Goal: Task Accomplishment & Management: Complete application form

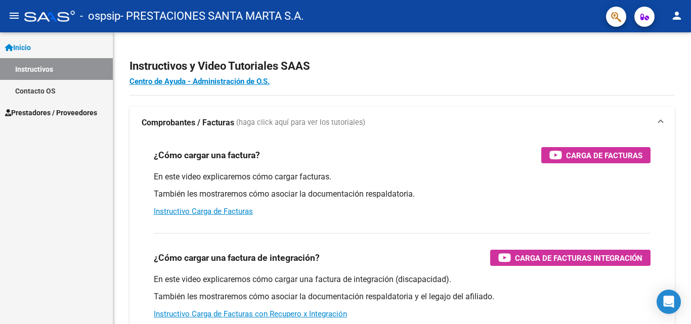
click at [51, 115] on span "Prestadores / Proveedores" at bounding box center [51, 112] width 92 height 11
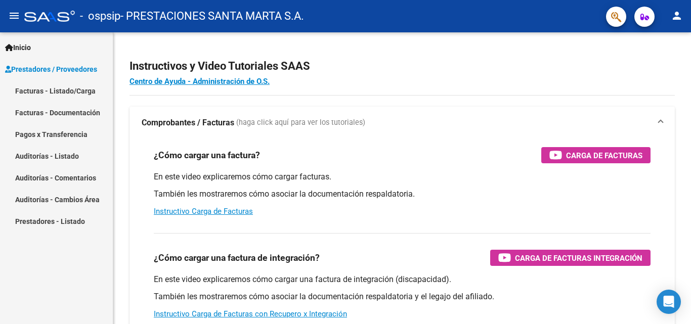
click at [64, 92] on link "Facturas - Listado/Carga" at bounding box center [56, 91] width 113 height 22
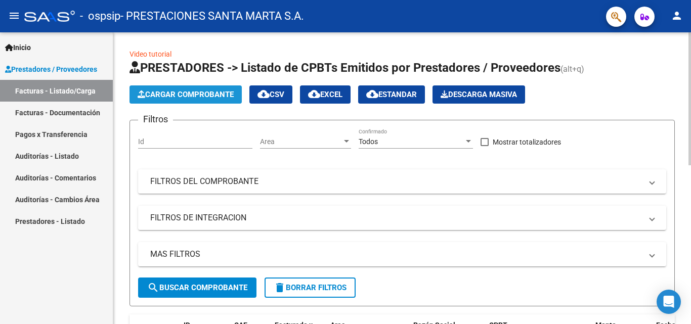
click at [162, 95] on span "Cargar Comprobante" at bounding box center [186, 94] width 96 height 9
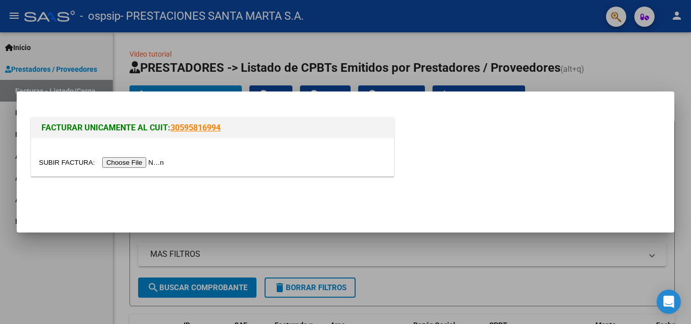
click at [129, 162] on input "file" at bounding box center [103, 162] width 128 height 11
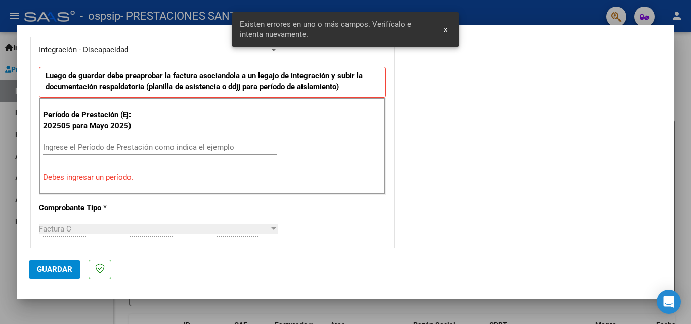
scroll to position [253, 0]
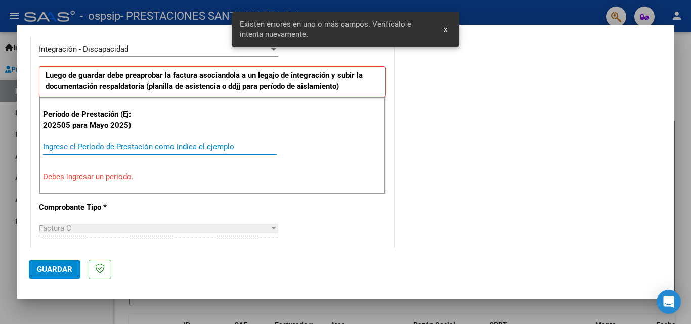
click at [135, 151] on input "Ingrese el Período de Prestación como indica el ejemplo" at bounding box center [160, 146] width 234 height 9
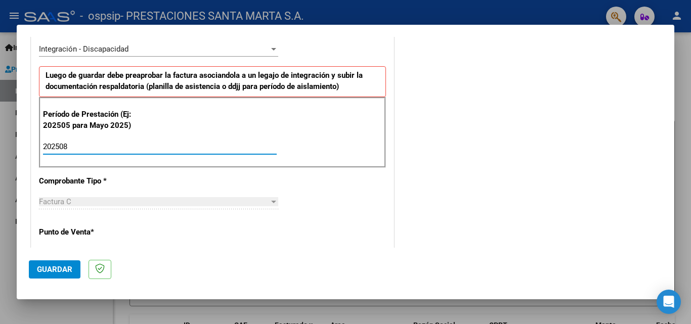
type input "202508"
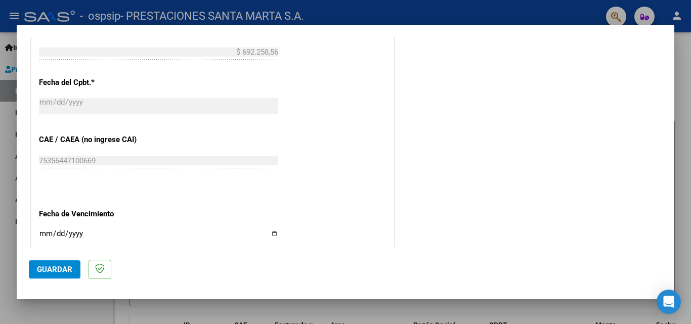
scroll to position [607, 0]
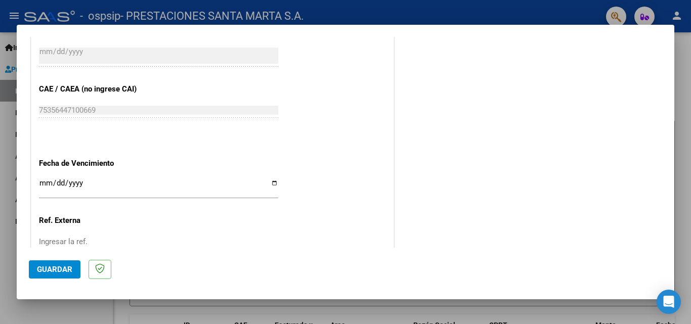
click at [272, 184] on input "Ingresar la fecha" at bounding box center [158, 187] width 239 height 16
type input "[DATE]"
click at [41, 266] on span "Guardar" at bounding box center [54, 269] width 35 height 9
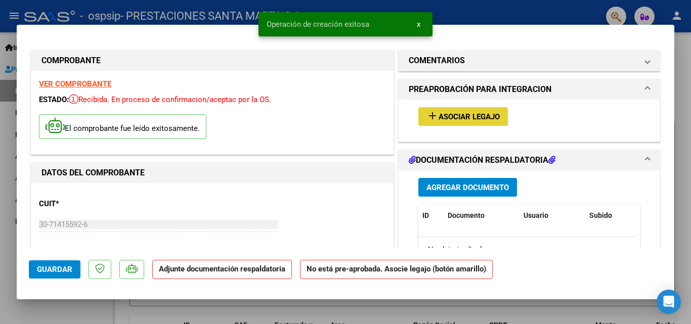
click at [446, 121] on span "Asociar Legajo" at bounding box center [469, 116] width 61 height 9
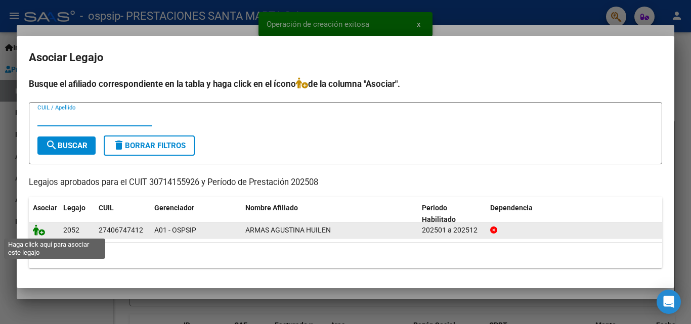
click at [33, 229] on icon at bounding box center [39, 230] width 12 height 11
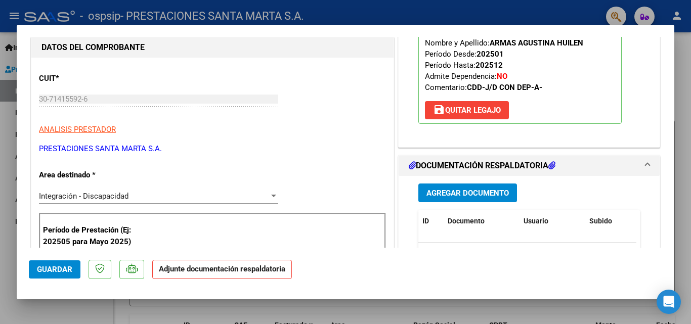
scroll to position [152, 0]
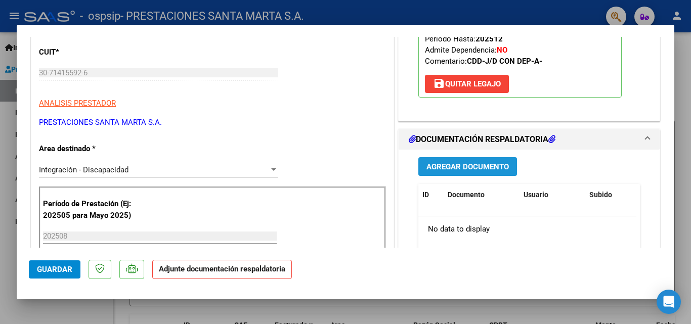
click at [489, 167] on span "Agregar Documento" at bounding box center [467, 166] width 82 height 9
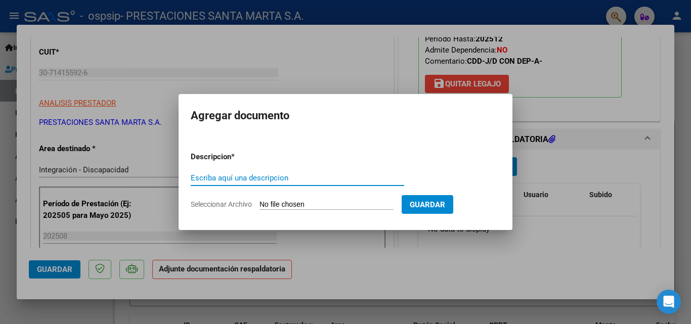
click at [274, 203] on input "Seleccionar Archivo" at bounding box center [327, 205] width 134 height 10
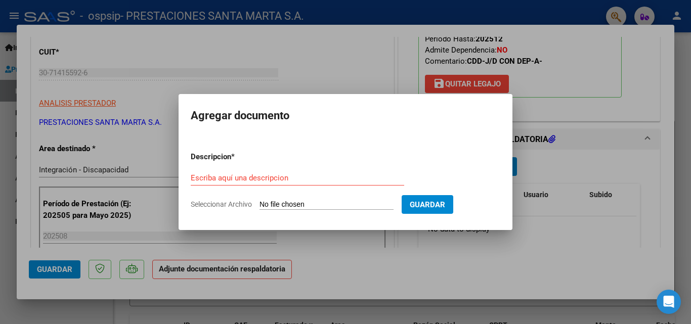
type input "C:\fakepath\Armas Agustina planilla de asistencia mes de [DATE].pdf"
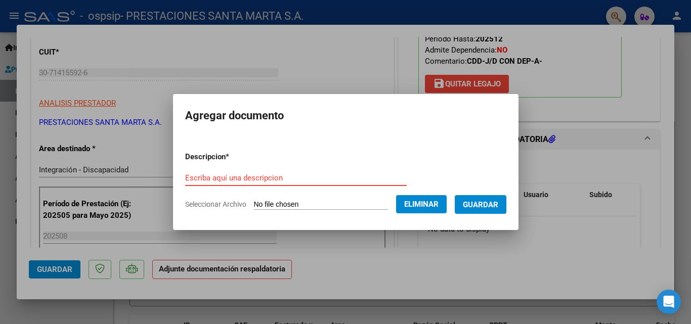
click at [229, 177] on input "Escriba aquí una descripcion" at bounding box center [296, 178] width 222 height 9
type input "p"
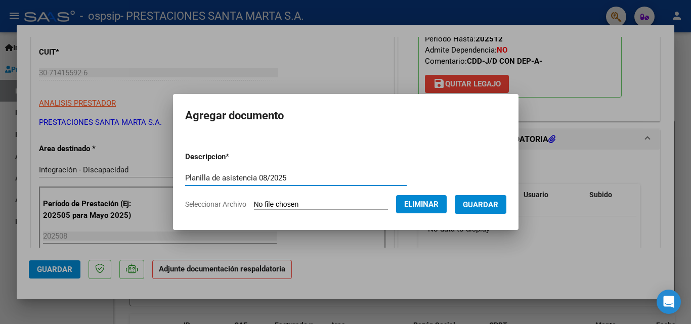
type input "Planilla de asistencia 08/2025"
click at [478, 202] on span "Guardar" at bounding box center [480, 204] width 35 height 9
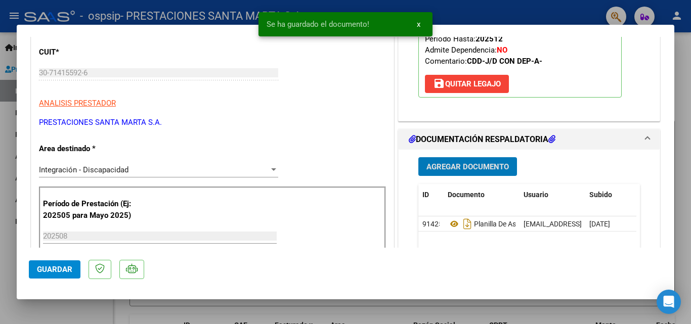
click at [459, 167] on span "Agregar Documento" at bounding box center [467, 166] width 82 height 9
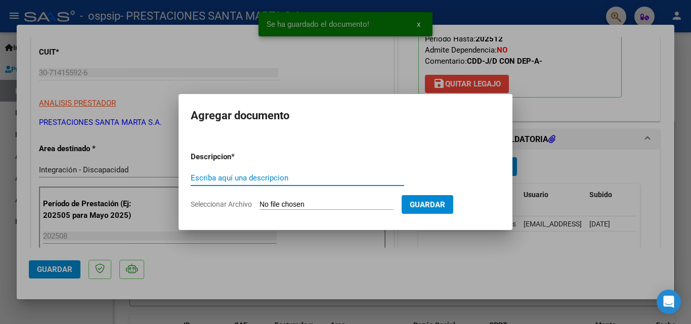
click at [301, 202] on input "Seleccionar Archivo" at bounding box center [327, 205] width 134 height 10
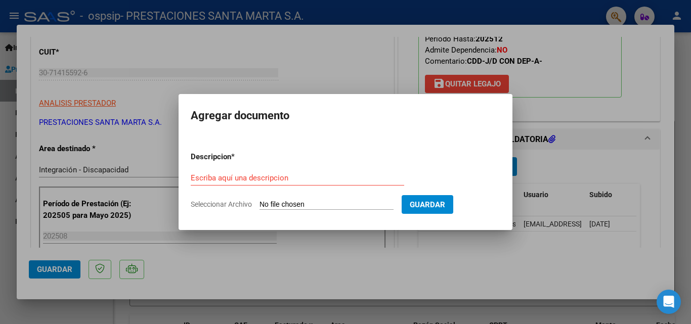
type input "C:\fakepath\Armas Agustina concurrencia mes de [DATE].pdf"
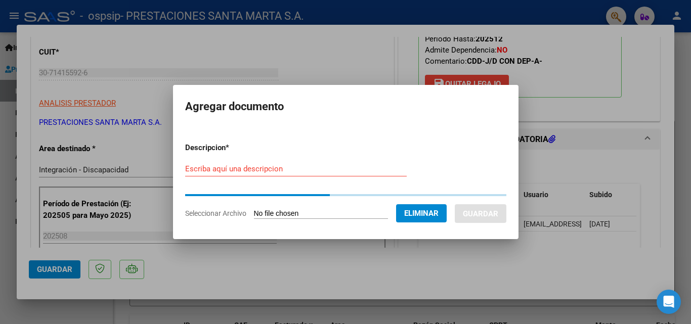
click at [287, 172] on input "Escriba aquí una descripcion" at bounding box center [296, 168] width 222 height 9
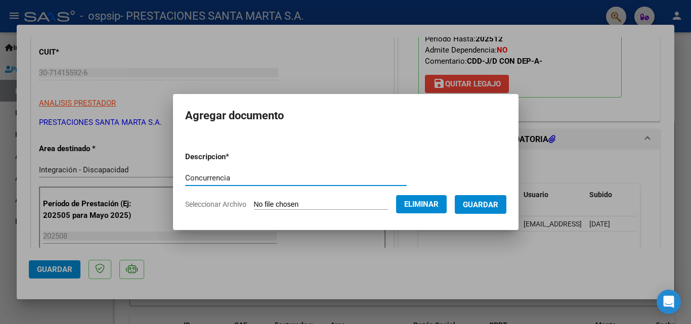
type input "Concurrencia"
click at [498, 202] on span "Guardar" at bounding box center [480, 204] width 35 height 9
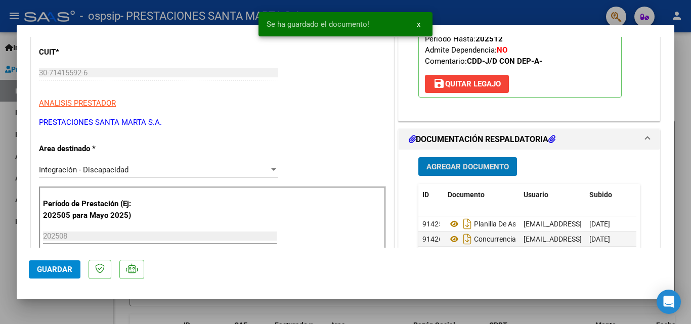
click at [428, 166] on span "Agregar Documento" at bounding box center [467, 166] width 82 height 9
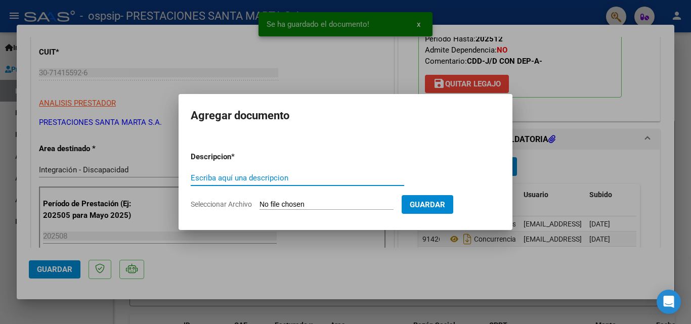
click at [282, 203] on input "Seleccionar Archivo" at bounding box center [327, 205] width 134 height 10
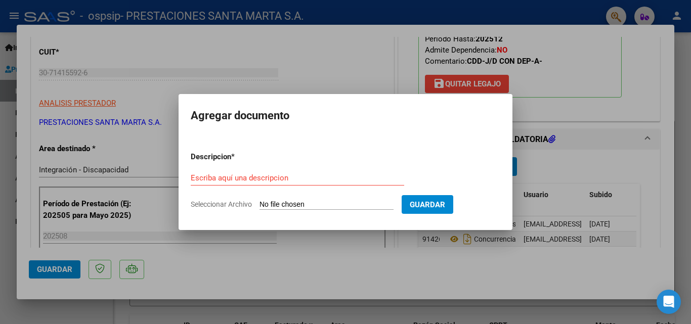
type input "C:\fakepath\Armas Agustina. Autorización O.S.P.S.I.P.pdf"
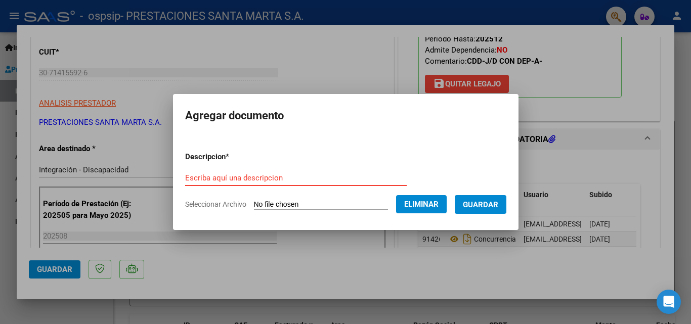
click at [223, 180] on input "Escriba aquí una descripcion" at bounding box center [296, 178] width 222 height 9
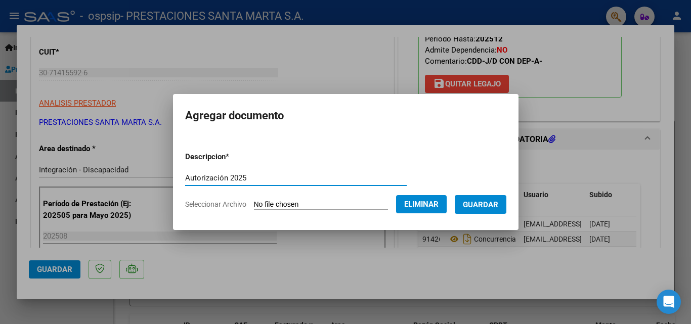
type input "Autorización 2025"
click at [494, 206] on span "Guardar" at bounding box center [480, 204] width 35 height 9
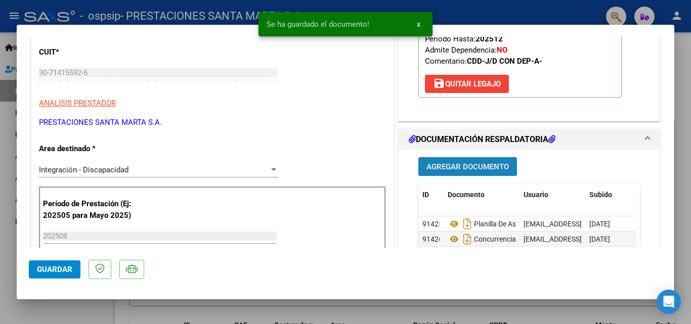
click at [486, 165] on span "Agregar Documento" at bounding box center [467, 166] width 82 height 9
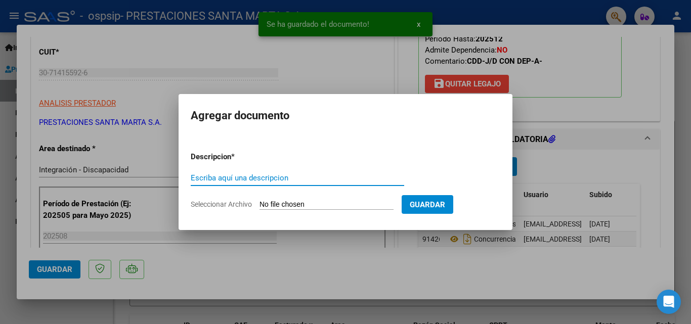
click at [312, 199] on form "Descripcion * Escriba aquí una descripcion Seleccionar Archivo Guardar" at bounding box center [346, 181] width 310 height 74
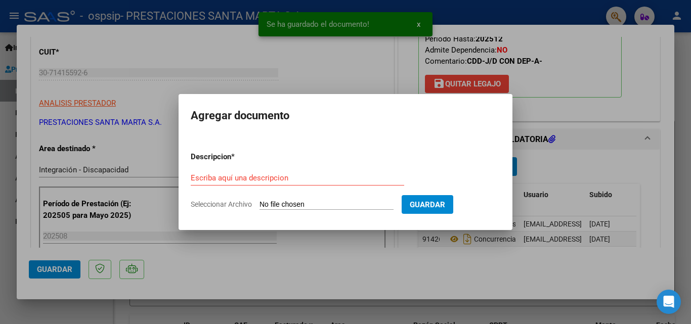
click at [312, 202] on input "Seleccionar Archivo" at bounding box center [327, 205] width 134 height 10
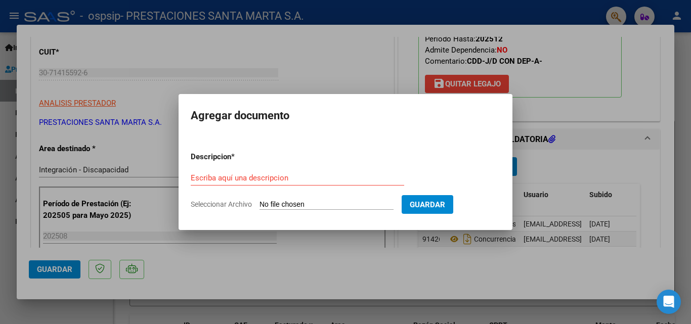
type input "C:\fakepath\CAE FC 3698.pdf"
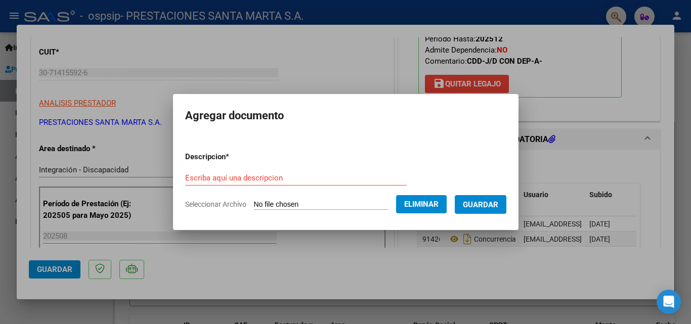
click at [213, 174] on input "Escriba aquí una descripcion" at bounding box center [296, 178] width 222 height 9
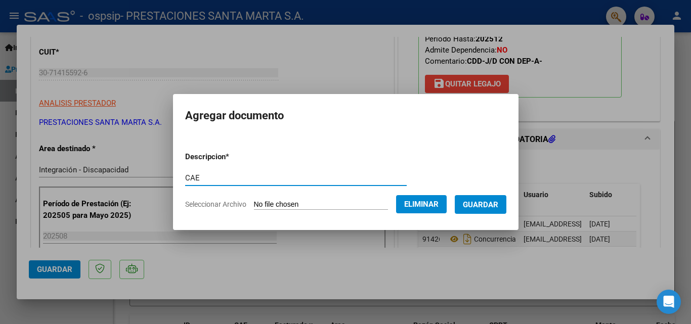
type input "CAE"
click at [491, 205] on span "Guardar" at bounding box center [480, 204] width 35 height 9
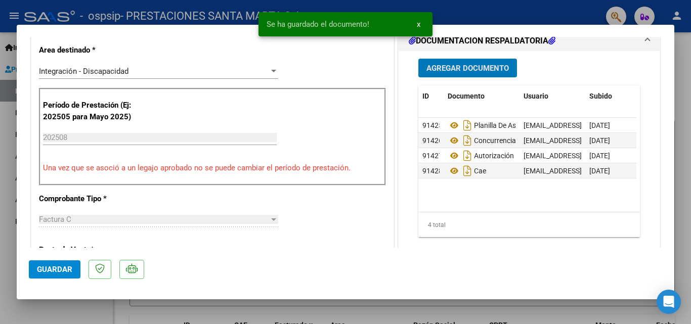
scroll to position [253, 0]
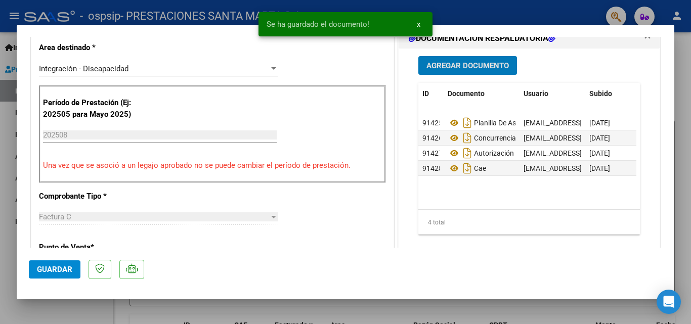
click at [56, 273] on span "Guardar" at bounding box center [54, 269] width 35 height 9
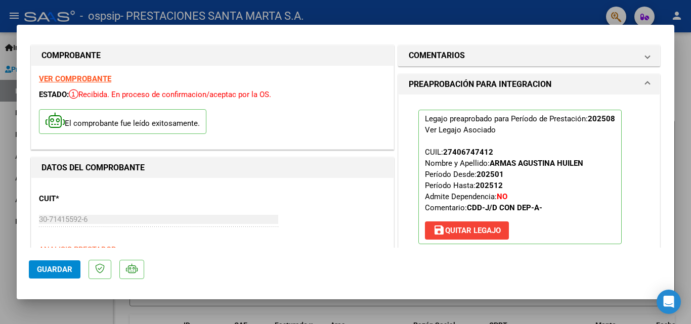
scroll to position [0, 0]
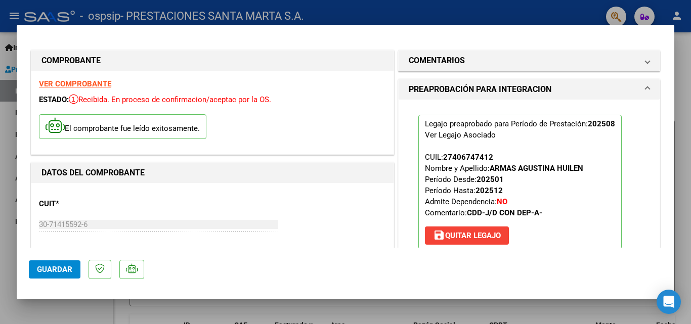
click at [84, 316] on div at bounding box center [345, 162] width 691 height 324
type input "$ 0,00"
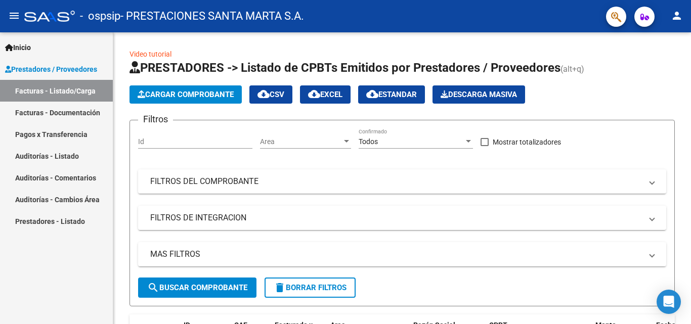
click at [70, 93] on link "Facturas - Listado/Carga" at bounding box center [56, 91] width 113 height 22
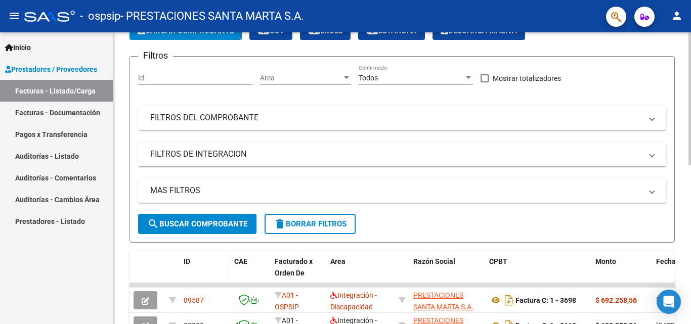
scroll to position [202, 0]
